Goal: Information Seeking & Learning: Learn about a topic

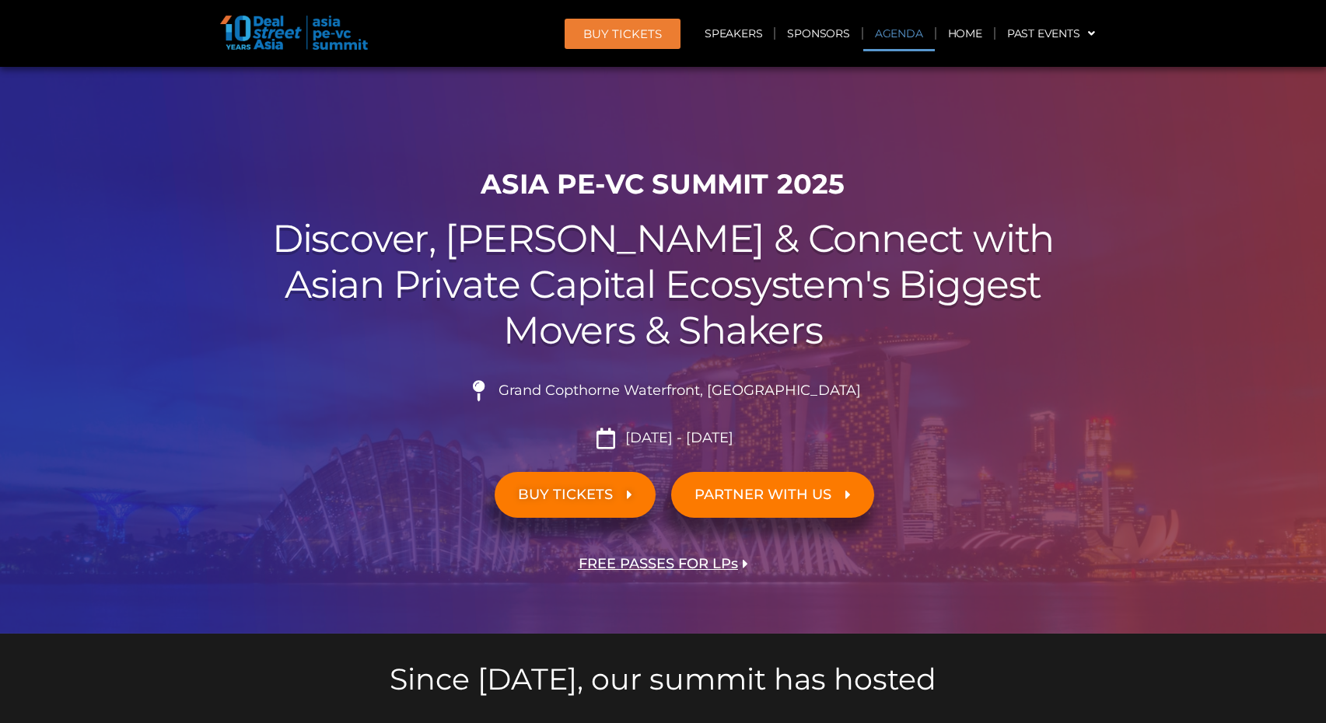
click at [905, 34] on link "Agenda" at bounding box center [899, 34] width 72 height 36
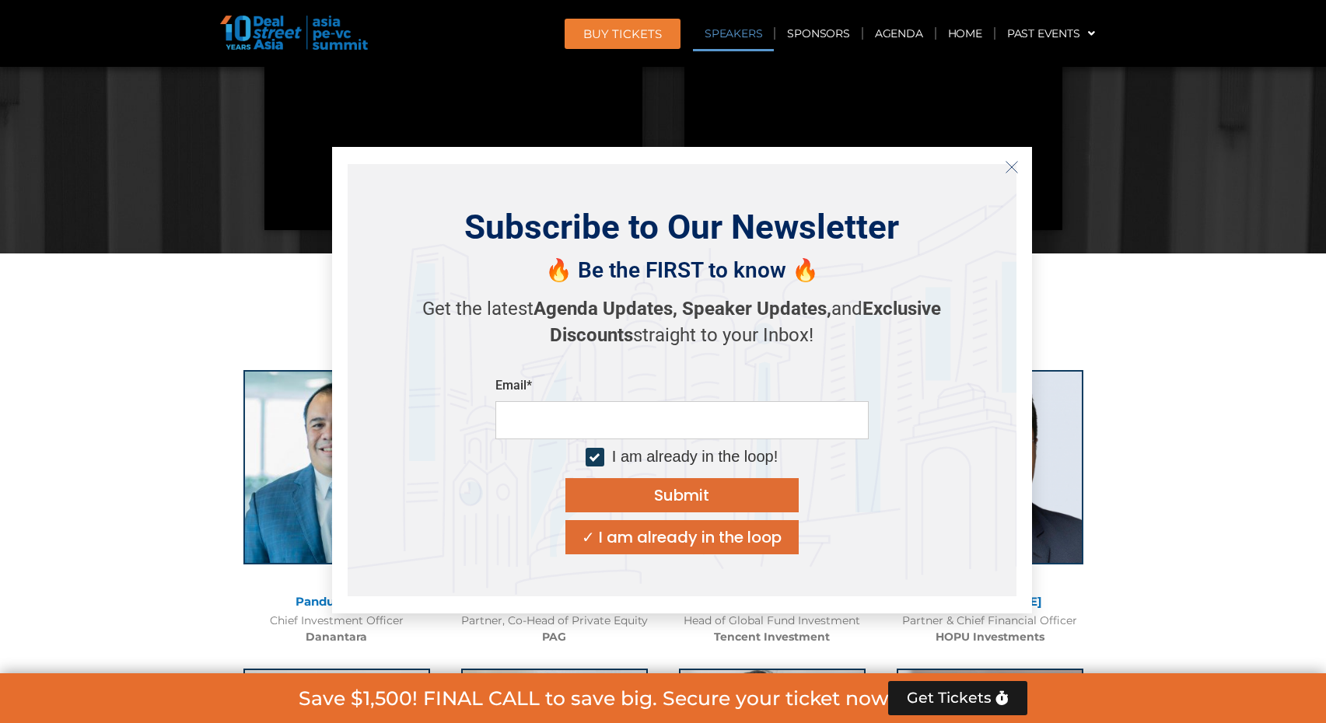
scroll to position [1453, 0]
click at [1015, 172] on icon "Close" at bounding box center [1012, 167] width 14 height 14
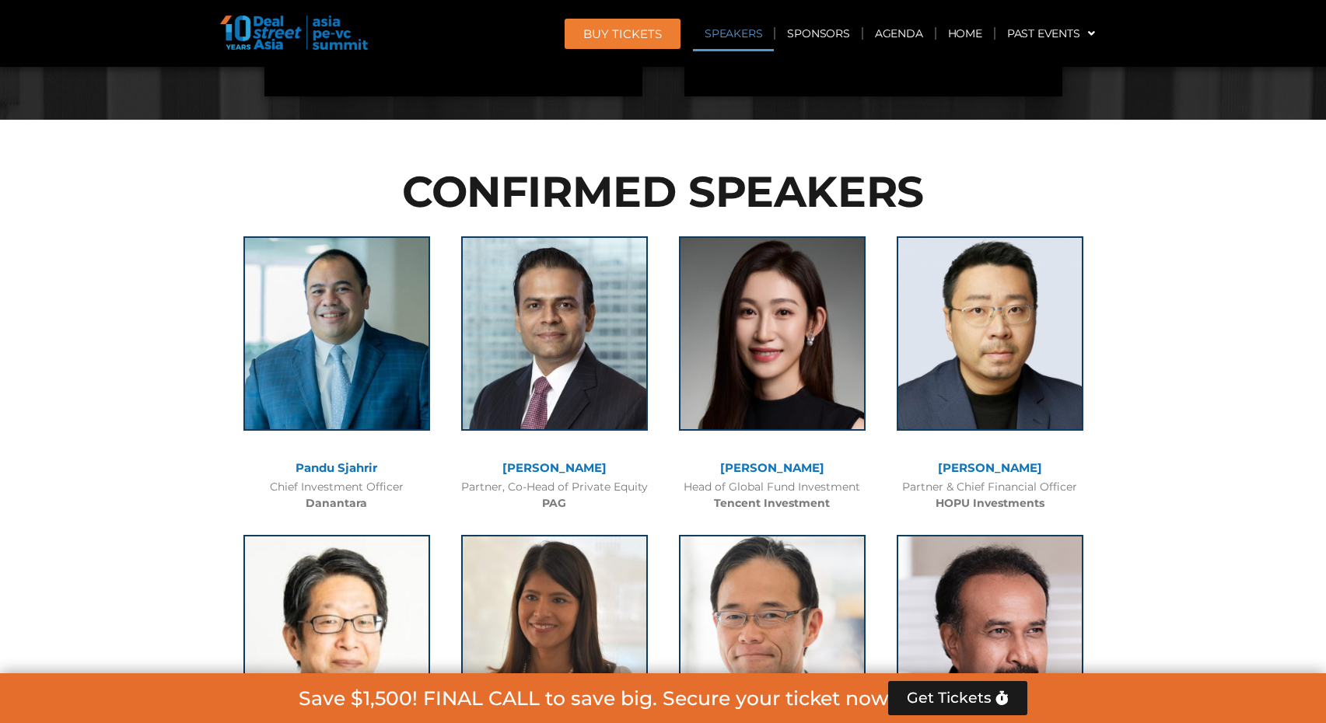
scroll to position [1592, 0]
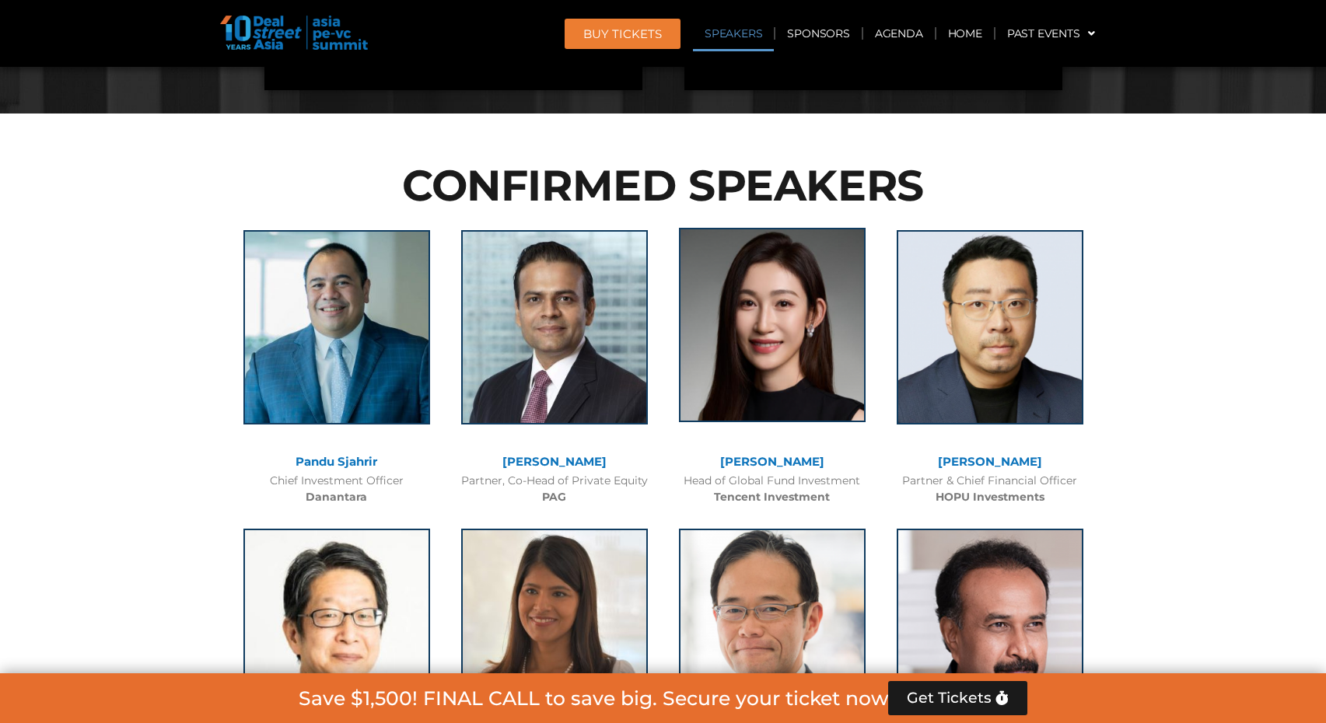
click at [816, 352] on img at bounding box center [772, 325] width 187 height 194
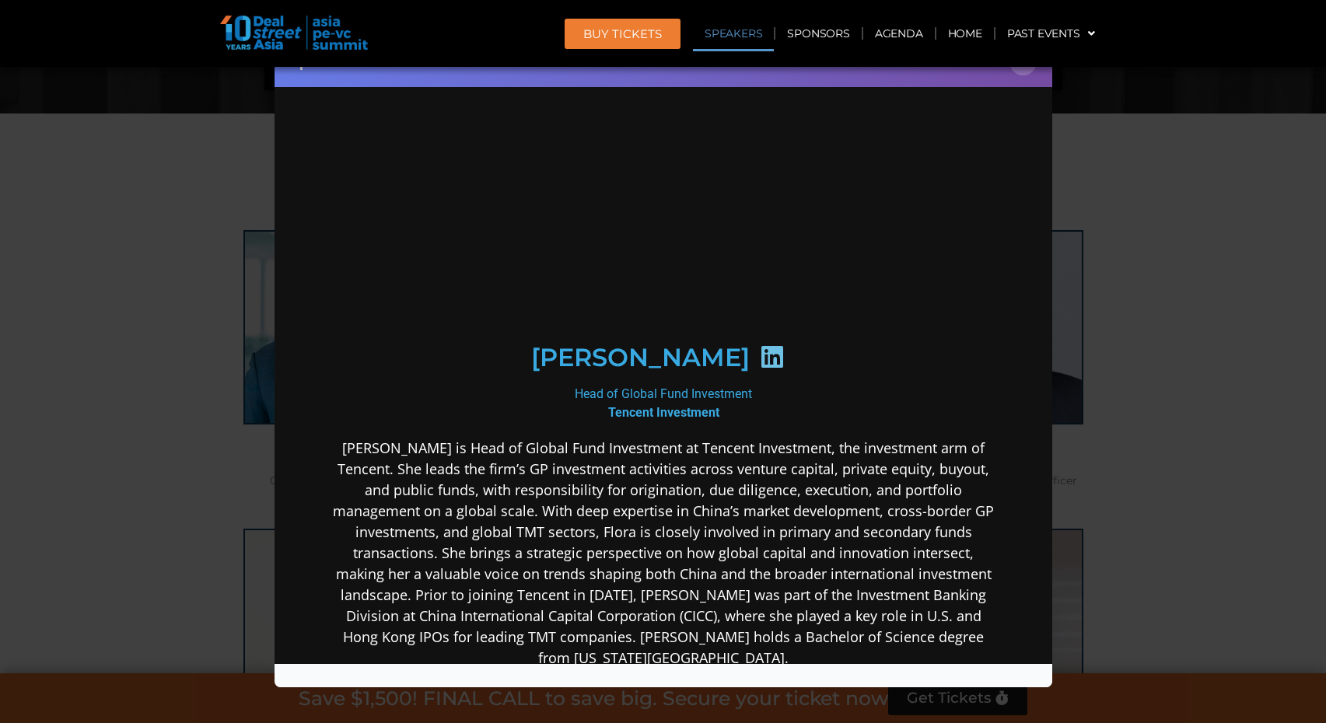
scroll to position [0, 0]
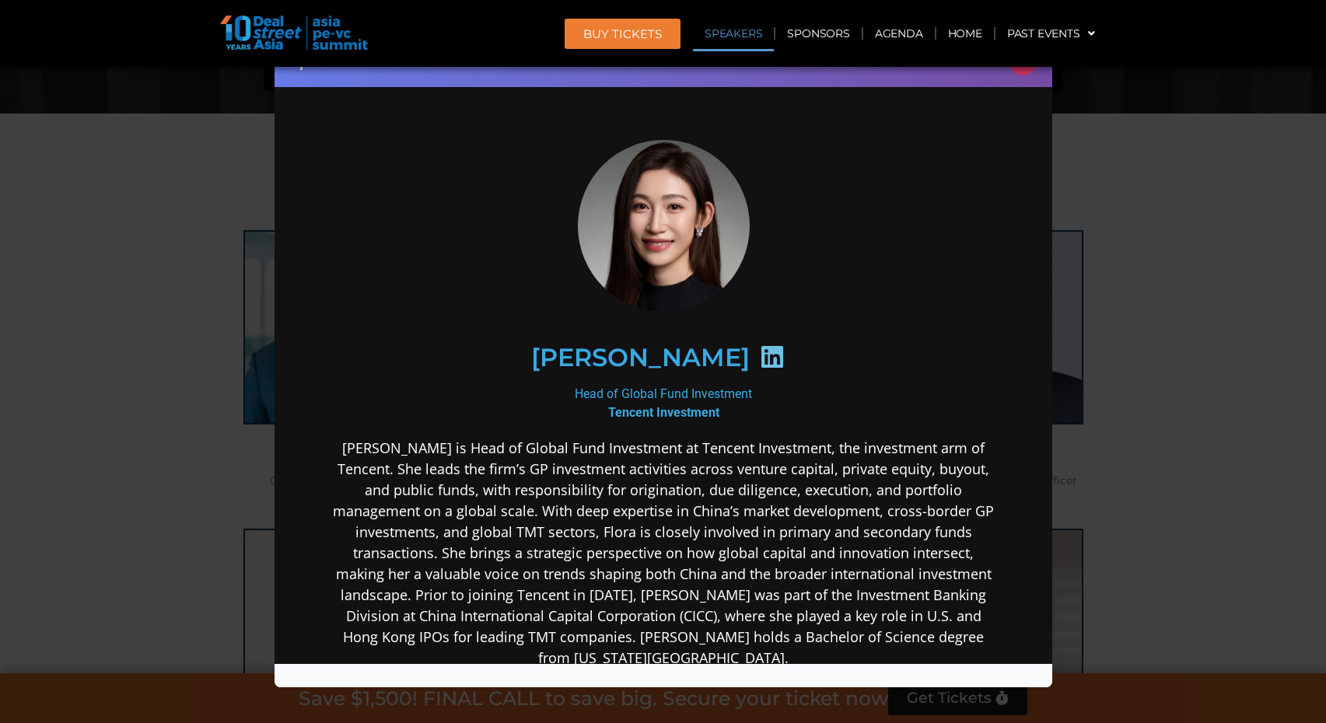
click at [1023, 73] on button "×" at bounding box center [1023, 61] width 27 height 27
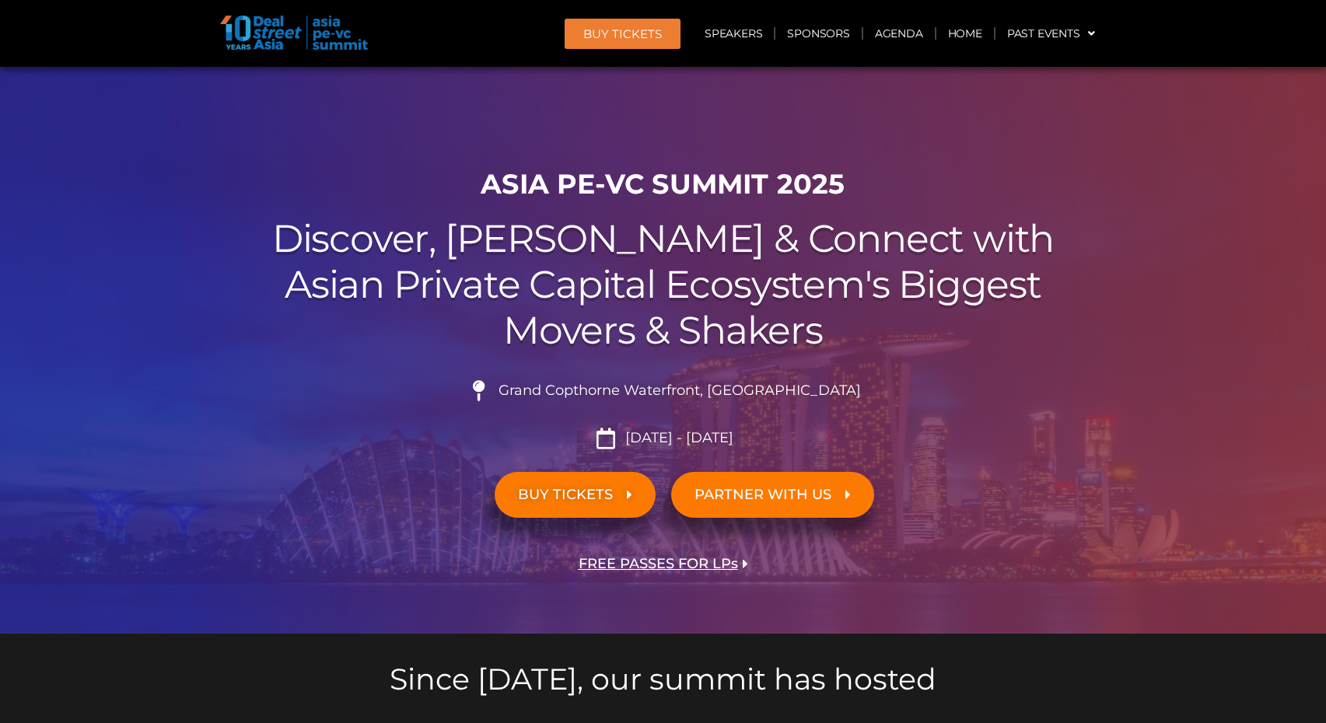
scroll to position [1592, 0]
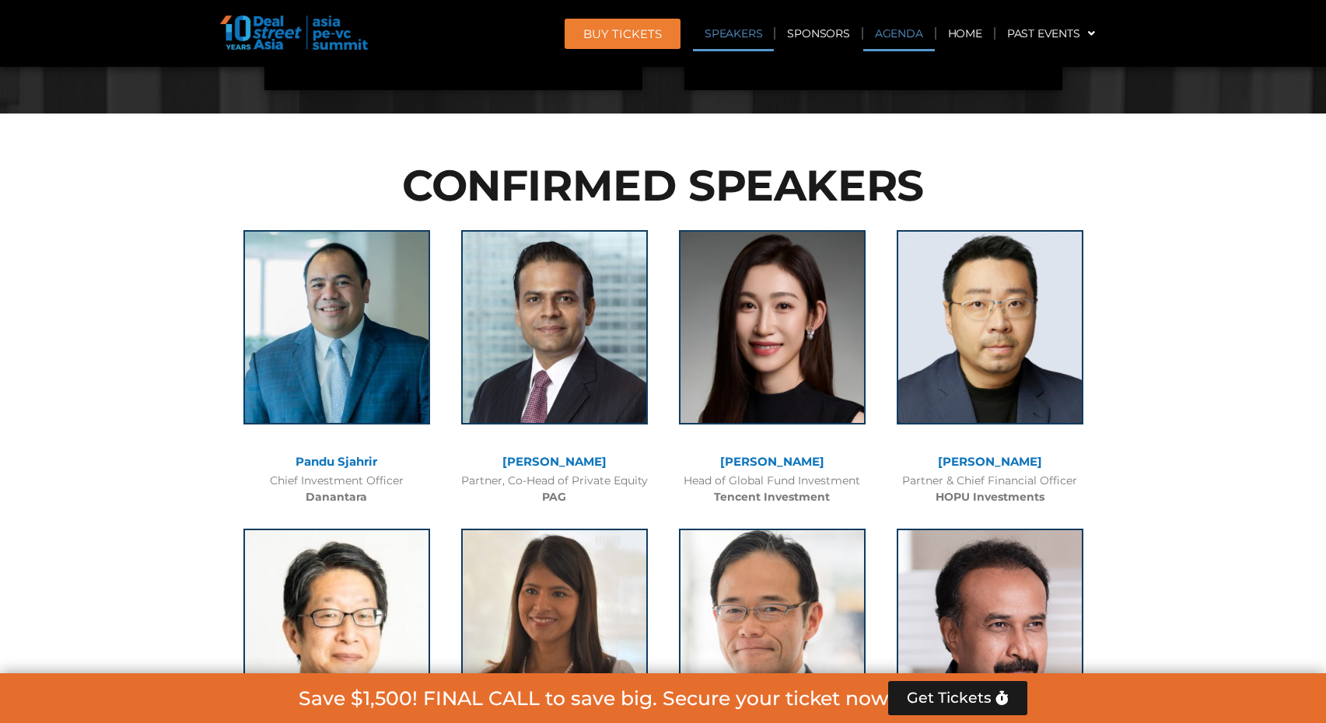
click at [906, 35] on link "Agenda" at bounding box center [899, 34] width 72 height 36
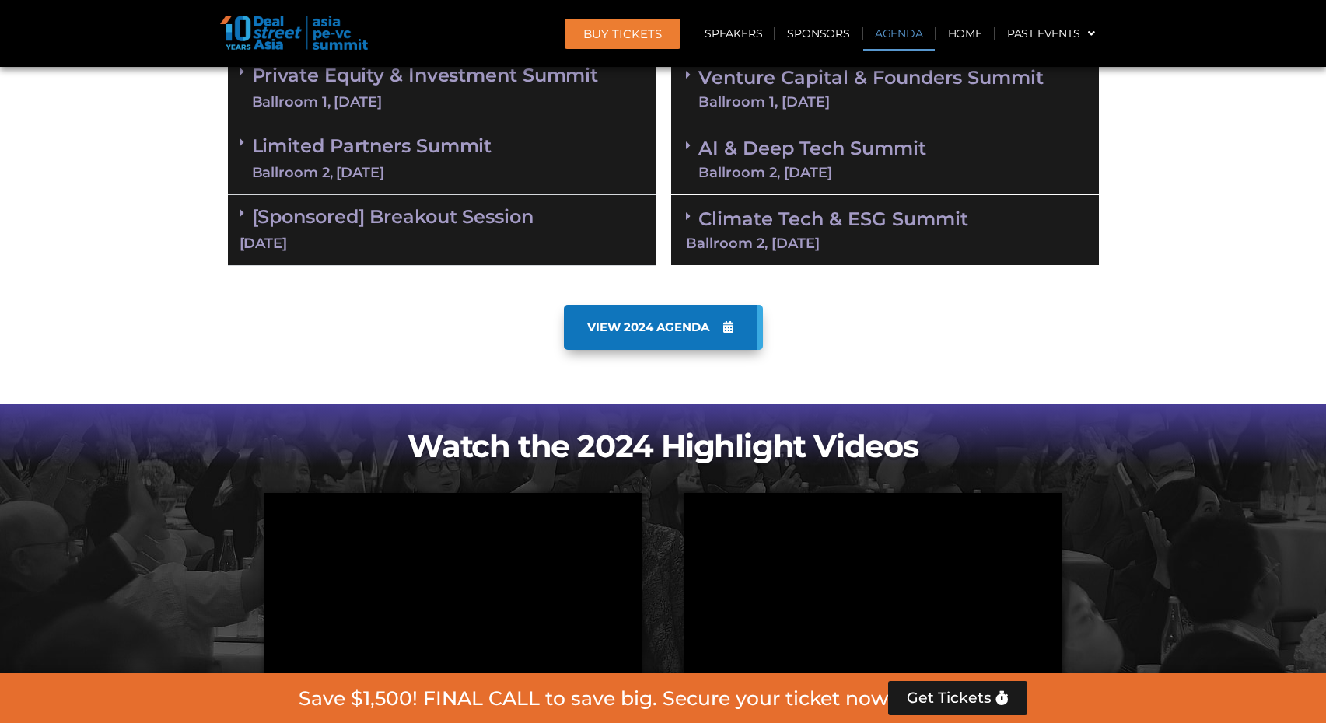
scroll to position [811, 0]
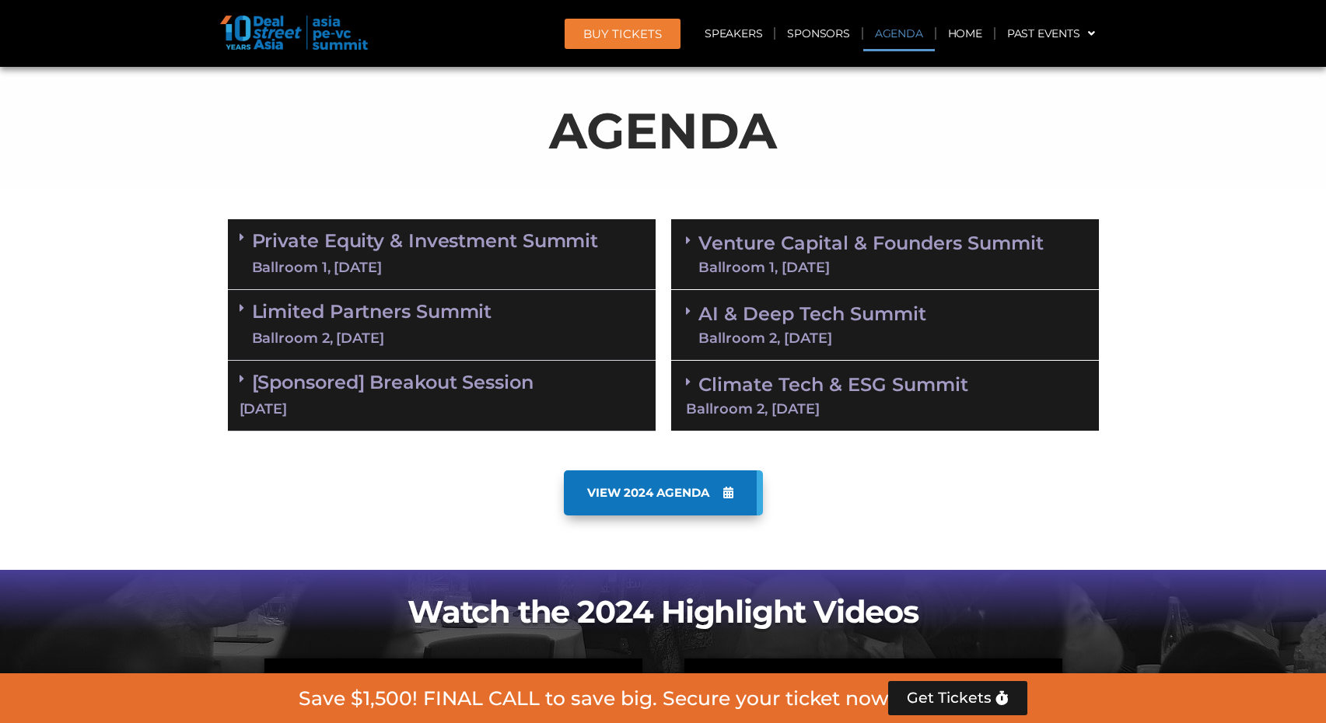
click at [792, 244] on link "Venture Capital & Founders​ Summit Ballroom 1, [DATE]" at bounding box center [871, 254] width 345 height 40
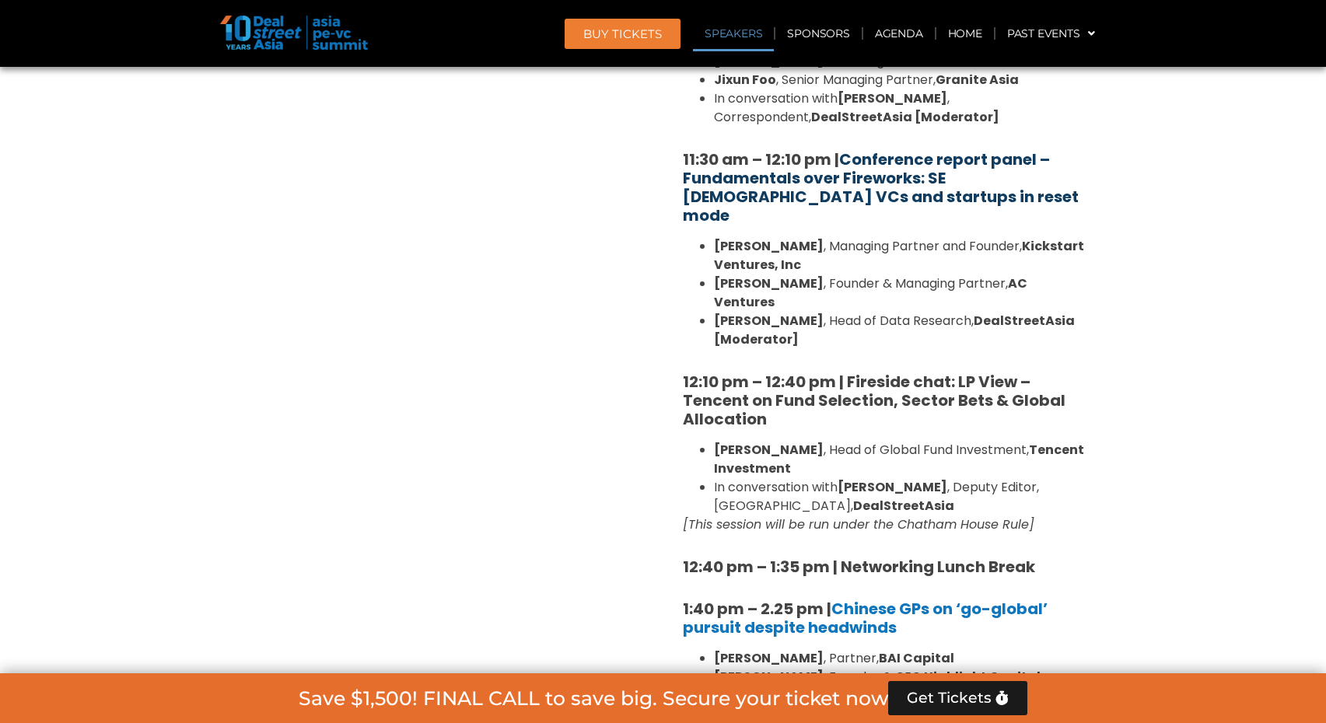
scroll to position [1525, 0]
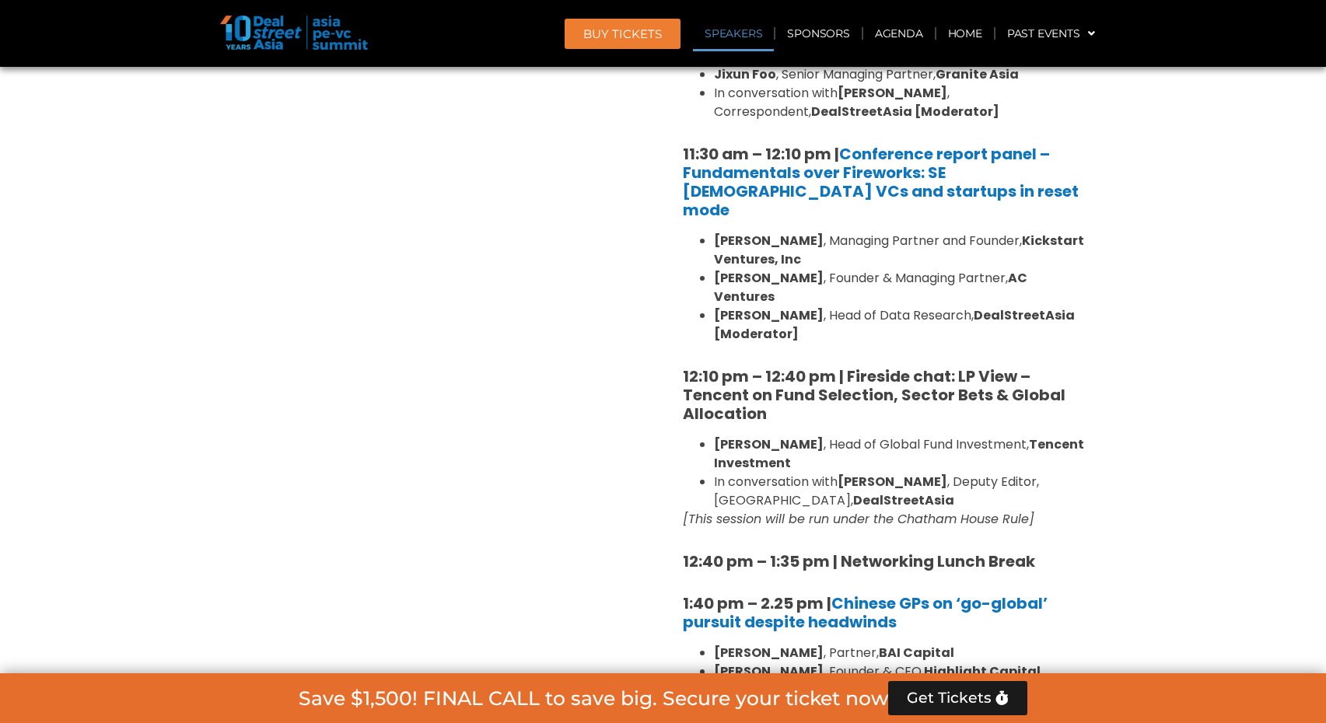
drag, startPoint x: 1048, startPoint y: 478, endPoint x: 916, endPoint y: 478, distance: 131.5
click at [916, 510] on em "[This session will be run under the Chatham House Rule]" at bounding box center [859, 519] width 352 height 18
copy em "Chatham House Rule"
click at [1064, 324] on div "8:00 am – 9:00 am | Registration & Networking Coffee 9:00 am – 9:15 am | Welcom…" at bounding box center [885, 652] width 404 height 2082
drag, startPoint x: 1068, startPoint y: 483, endPoint x: 674, endPoint y: 331, distance: 422.8
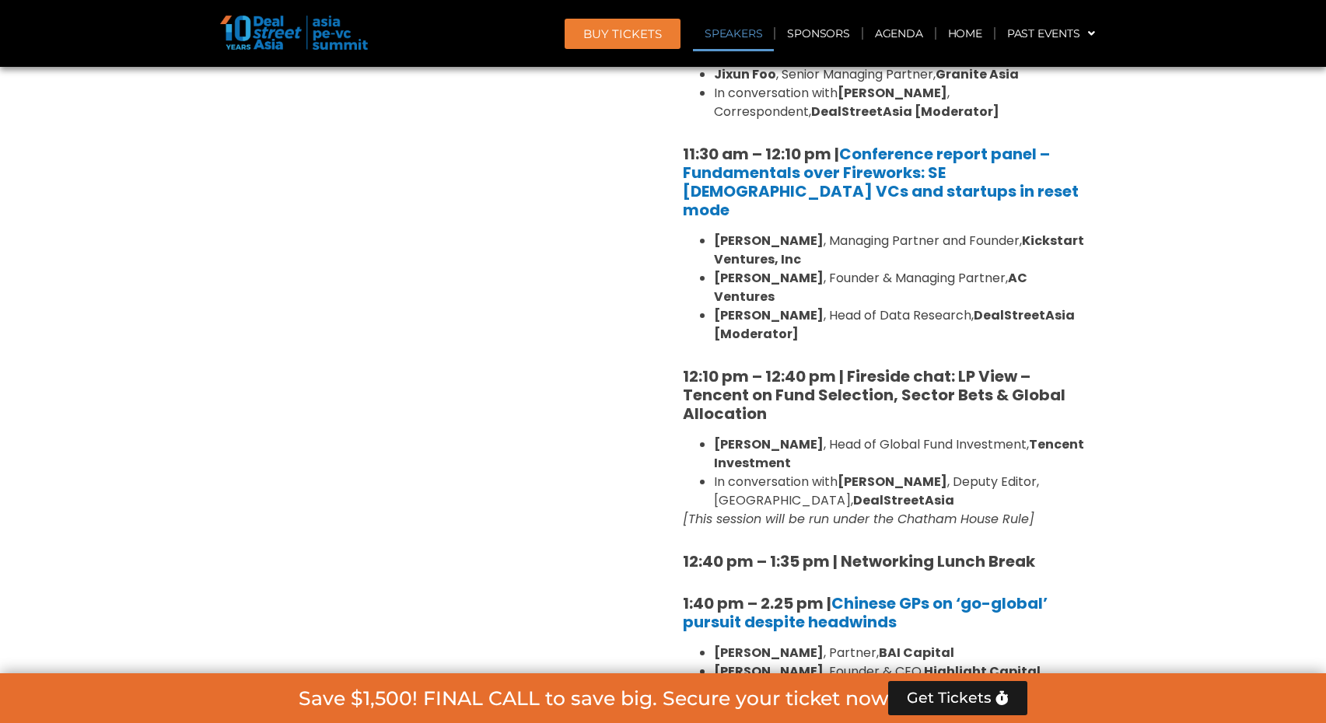
click at [674, 331] on div "8:00 am – 9:00 am | Registration & Networking Coffee 9:00 am – 9:15 am | Welcom…" at bounding box center [885, 646] width 428 height 2141
copy div "12:10 pm – 12:40 pm | Fireside chat: LP View – Tencent on Fund Selection, Secto…"
